Goal: Navigation & Orientation: Find specific page/section

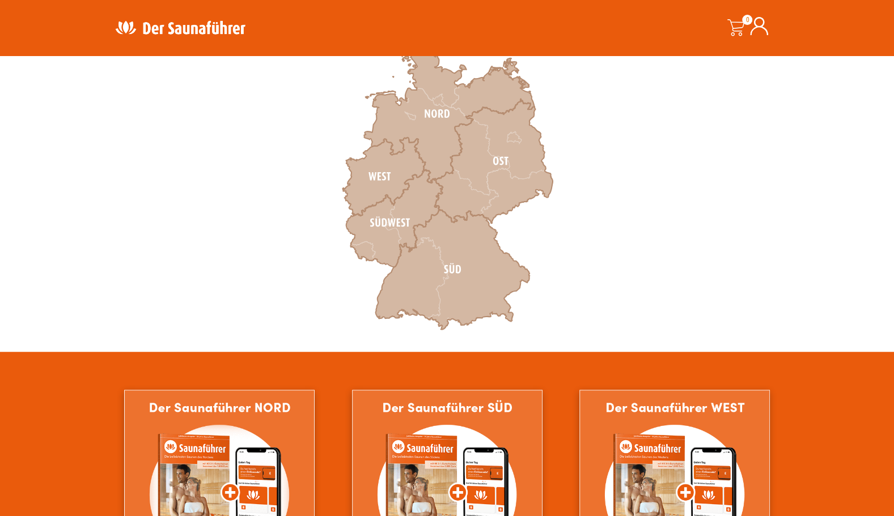
scroll to position [283, 0]
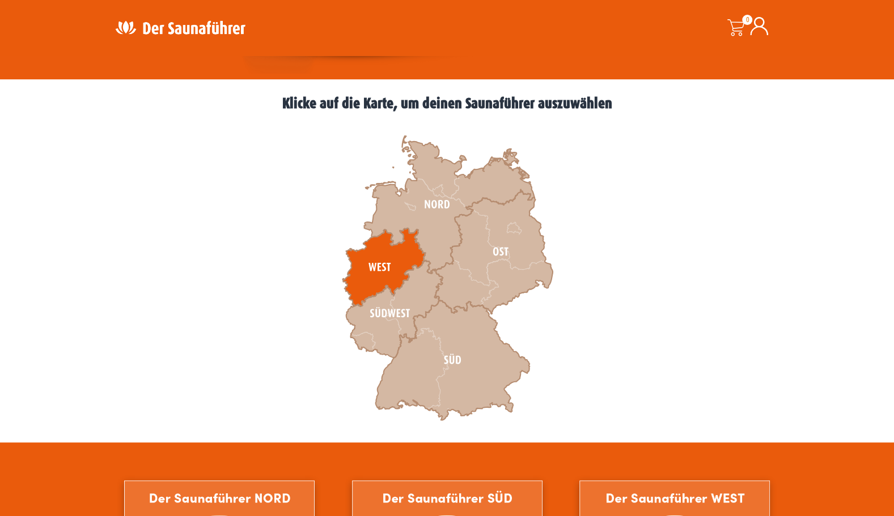
click at [386, 260] on icon at bounding box center [383, 267] width 83 height 78
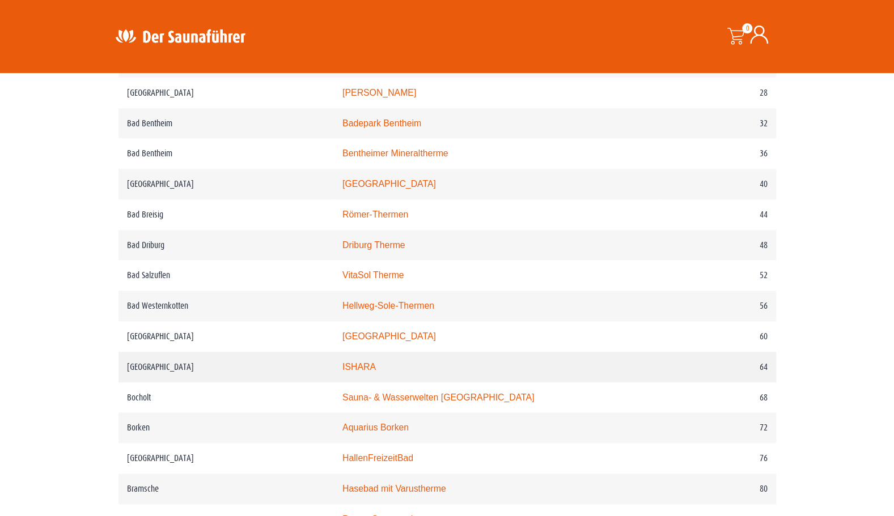
scroll to position [680, 0]
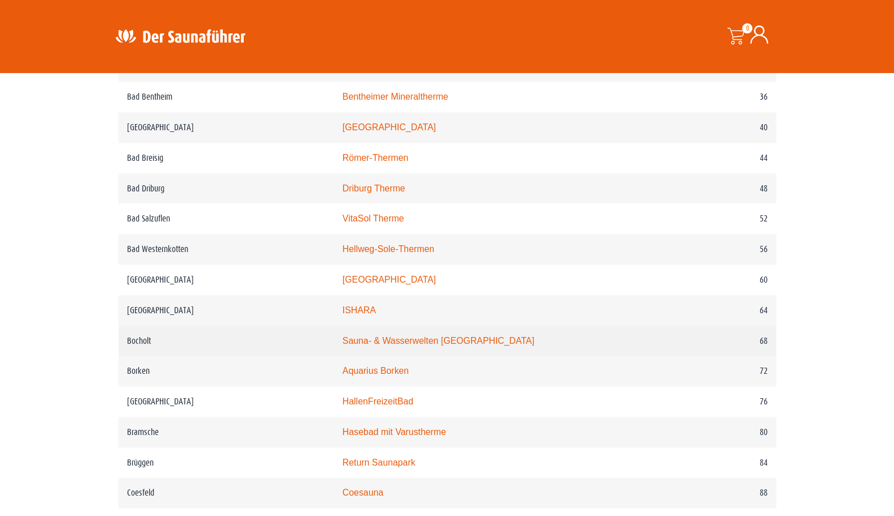
click at [402, 342] on link "Sauna- & Wasserwelten Bahia" at bounding box center [438, 341] width 192 height 10
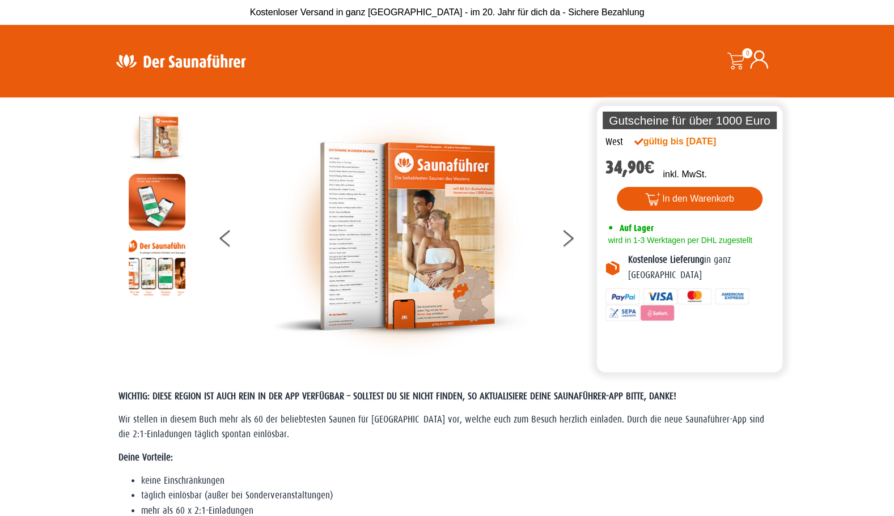
click at [175, 57] on img at bounding box center [180, 61] width 147 height 22
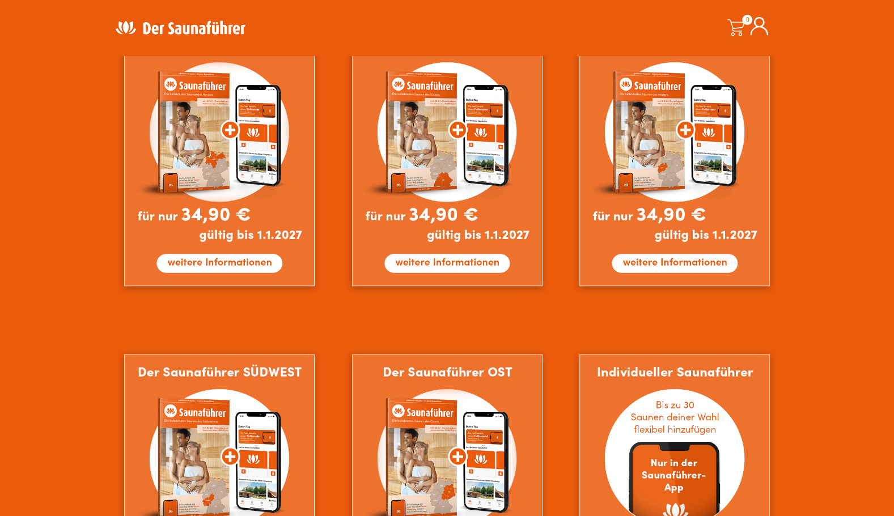
scroll to position [907, 0]
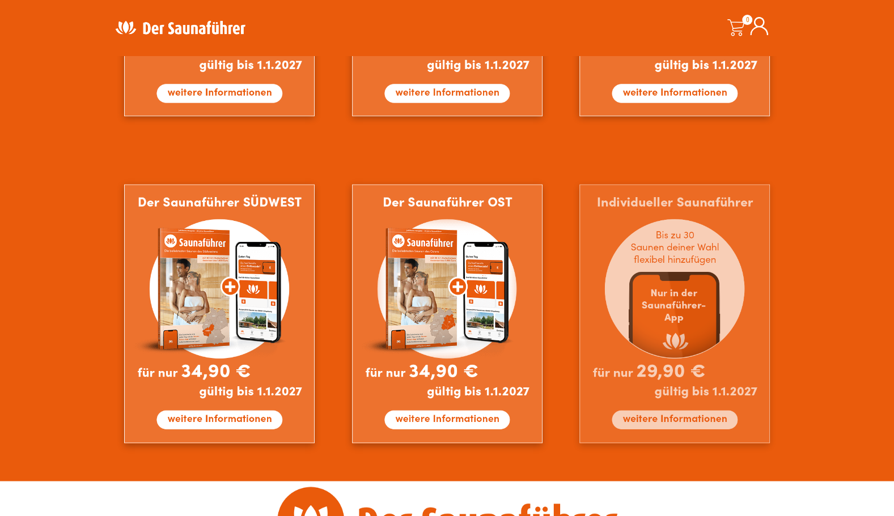
click at [678, 265] on img at bounding box center [674, 313] width 190 height 259
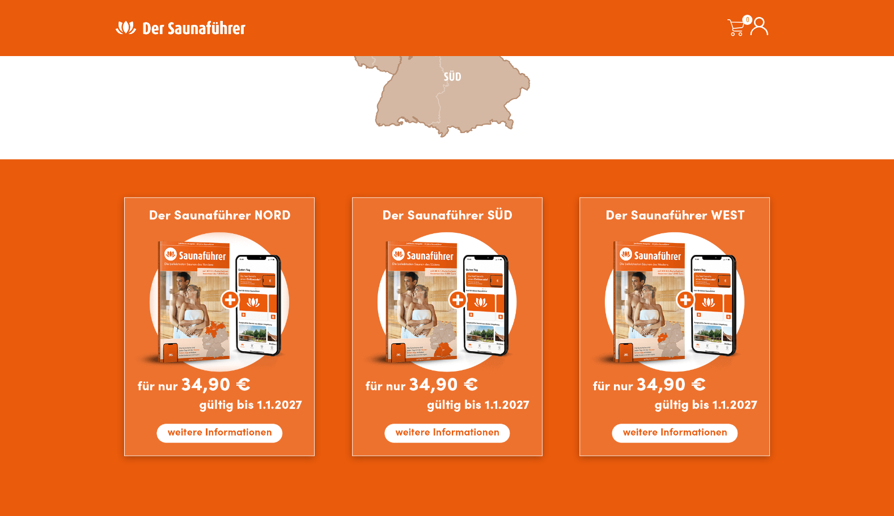
scroll to position [397, 0]
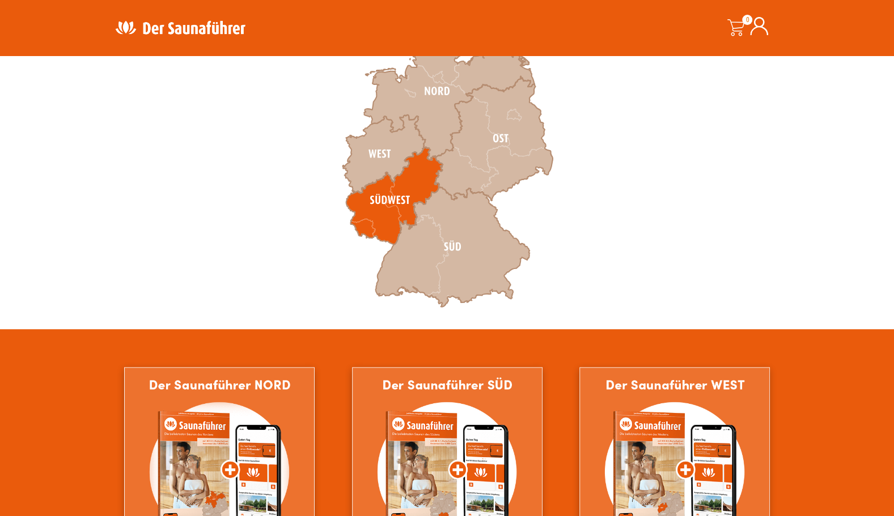
click at [411, 173] on icon at bounding box center [394, 195] width 96 height 97
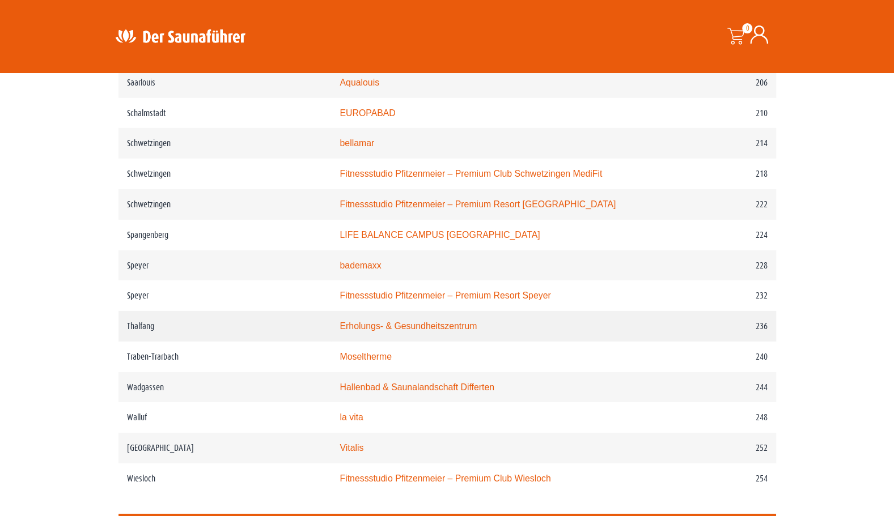
scroll to position [2323, 0]
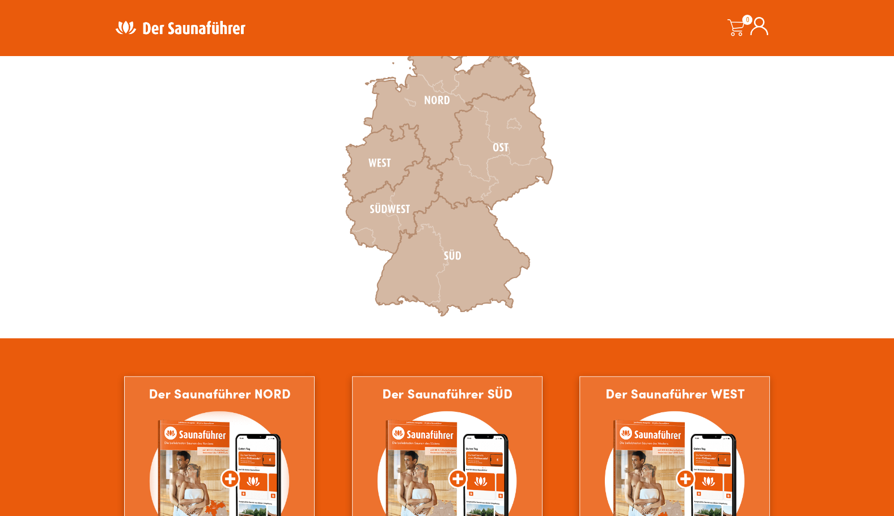
scroll to position [397, 0]
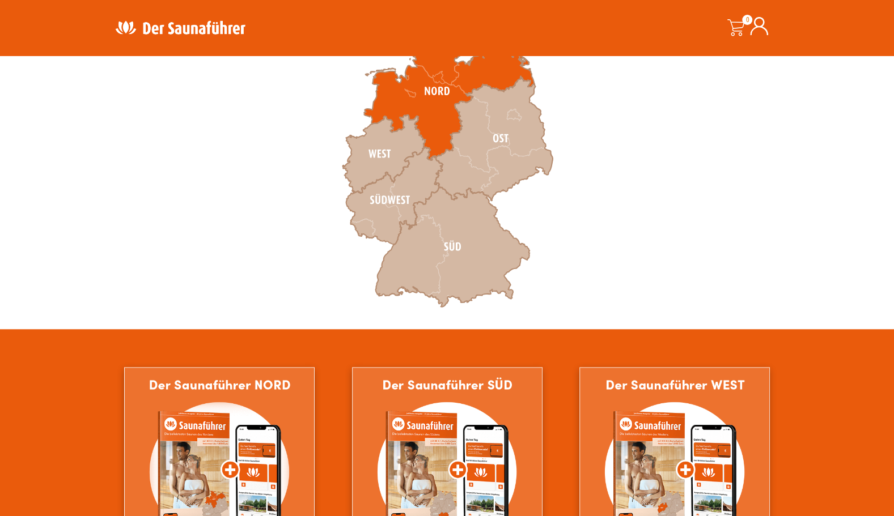
click at [432, 130] on icon at bounding box center [449, 92] width 170 height 138
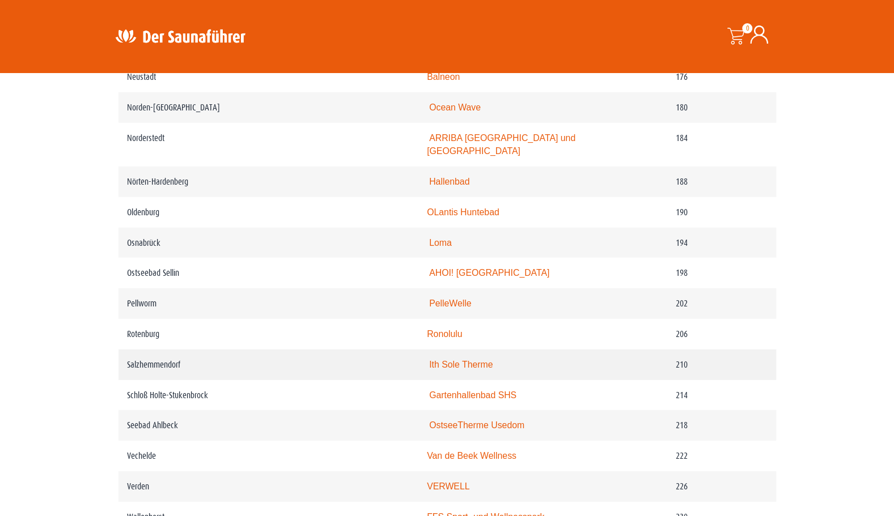
scroll to position [2153, 0]
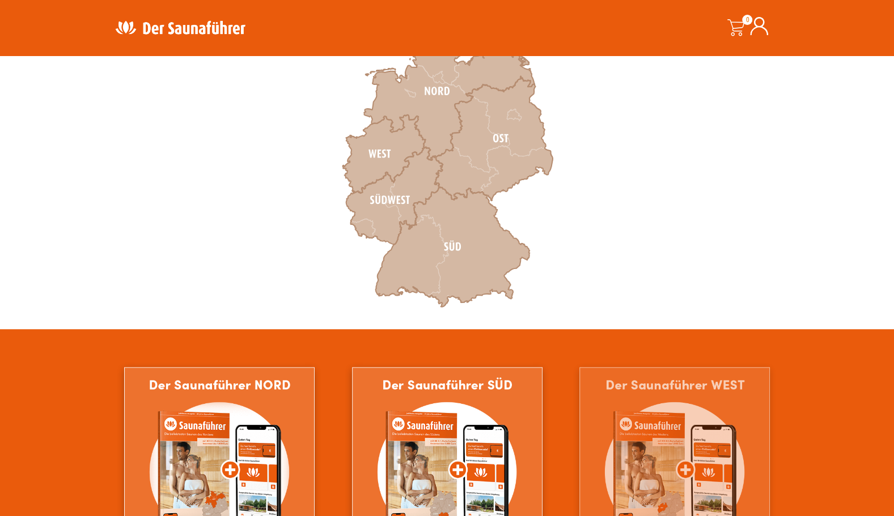
scroll to position [227, 0]
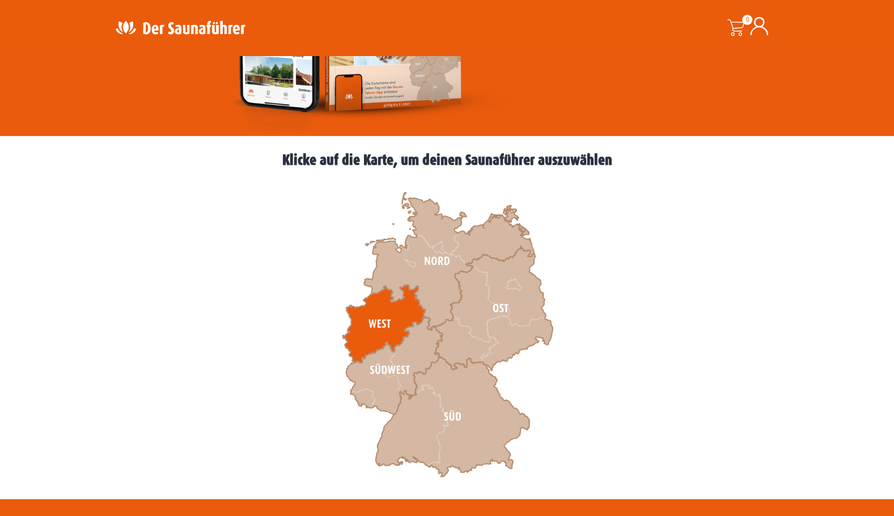
click at [386, 317] on icon at bounding box center [383, 324] width 83 height 78
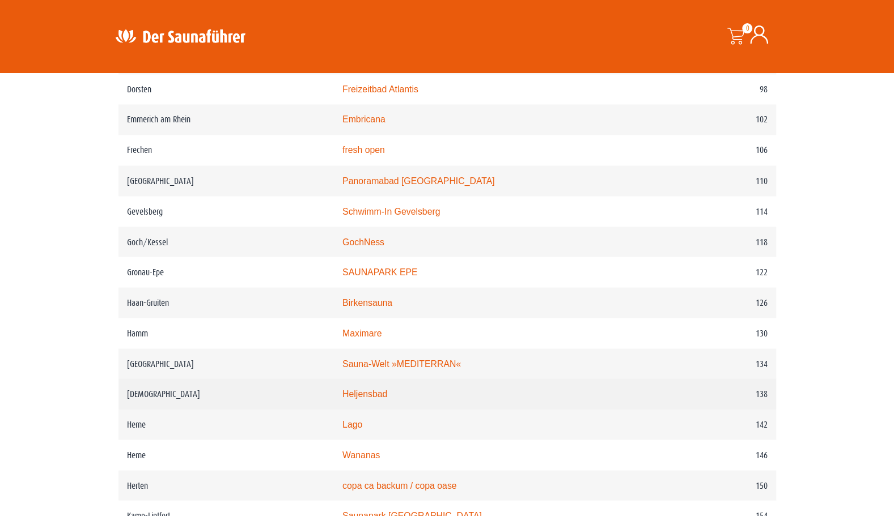
scroll to position [1247, 0]
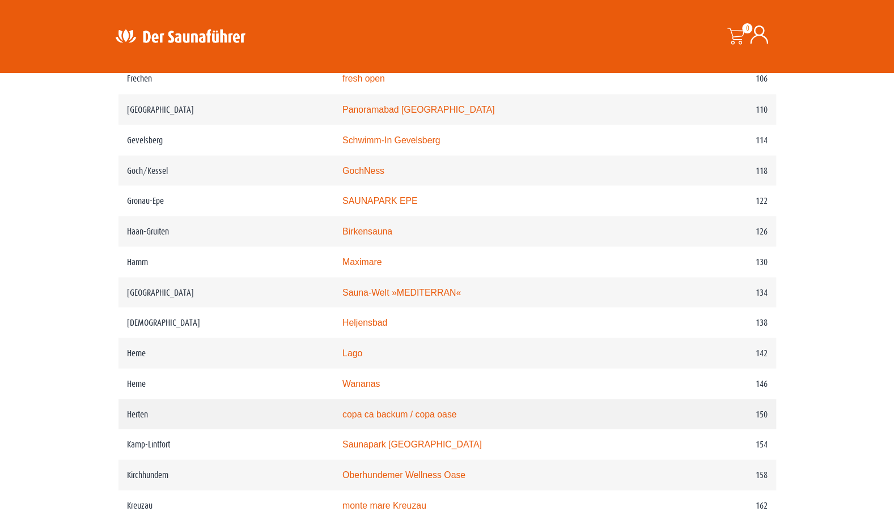
click at [376, 419] on link "copa ca backum / copa oase" at bounding box center [399, 414] width 114 height 10
